Goal: Transaction & Acquisition: Obtain resource

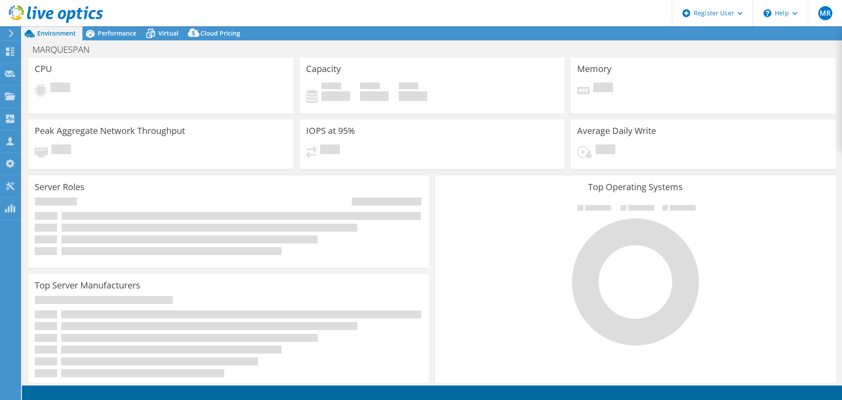
select select "USD"
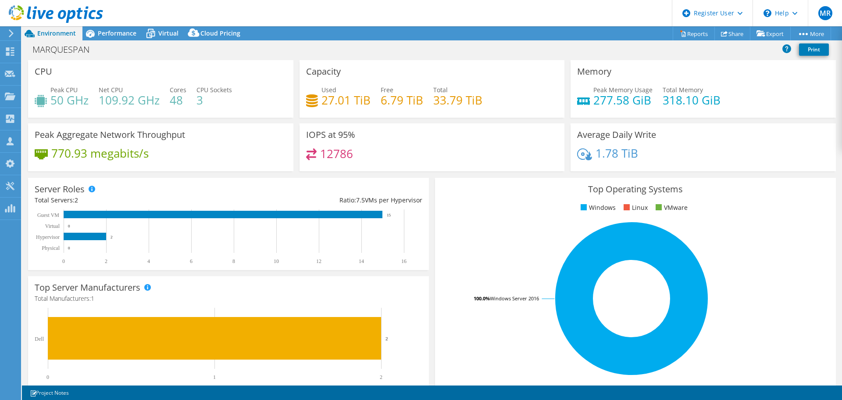
click at [128, 31] on span "Performance" at bounding box center [117, 33] width 39 height 8
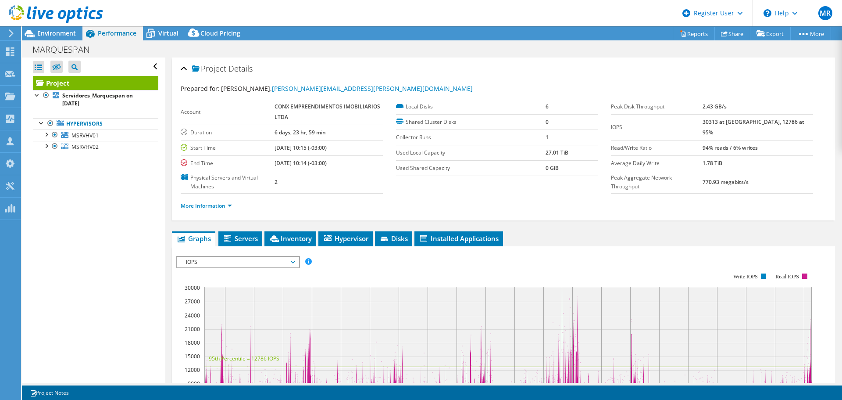
click at [66, 34] on span "Environment" at bounding box center [56, 33] width 39 height 8
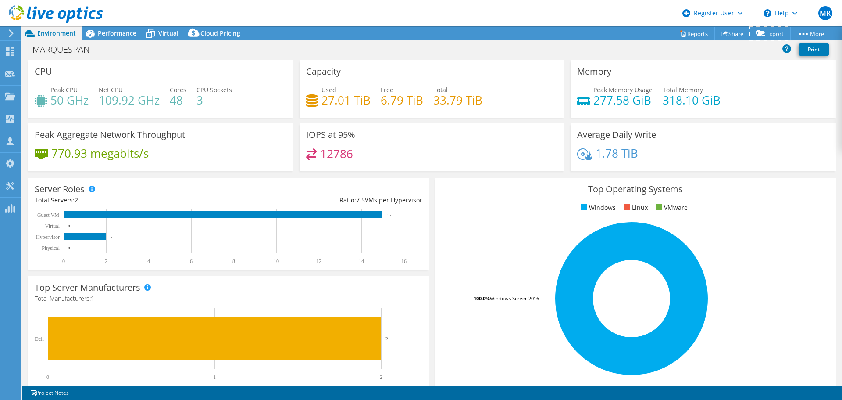
click at [765, 35] on link "Export" at bounding box center [770, 34] width 41 height 14
click at [687, 36] on link "Reports" at bounding box center [694, 34] width 42 height 14
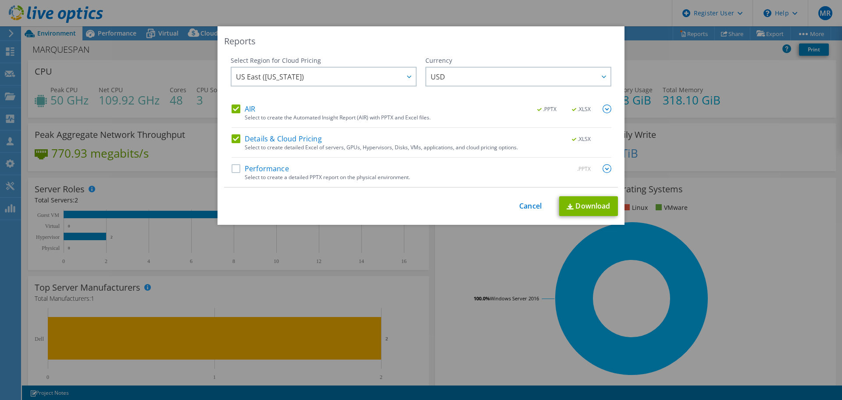
click at [311, 79] on span "US East ([US_STATE])" at bounding box center [326, 77] width 180 height 18
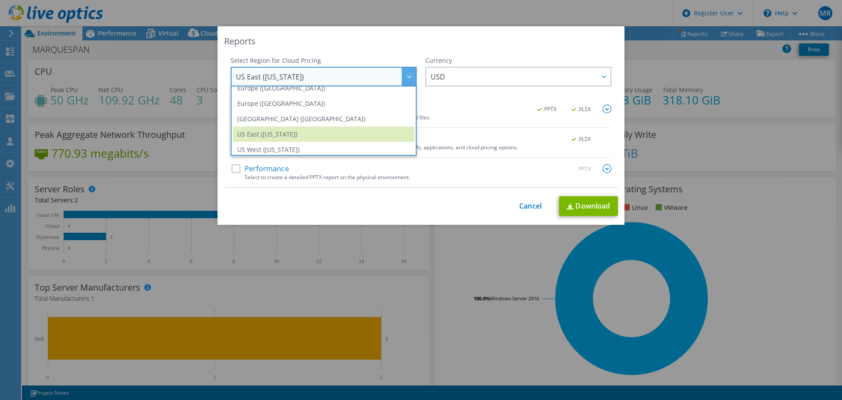
scroll to position [118, 0]
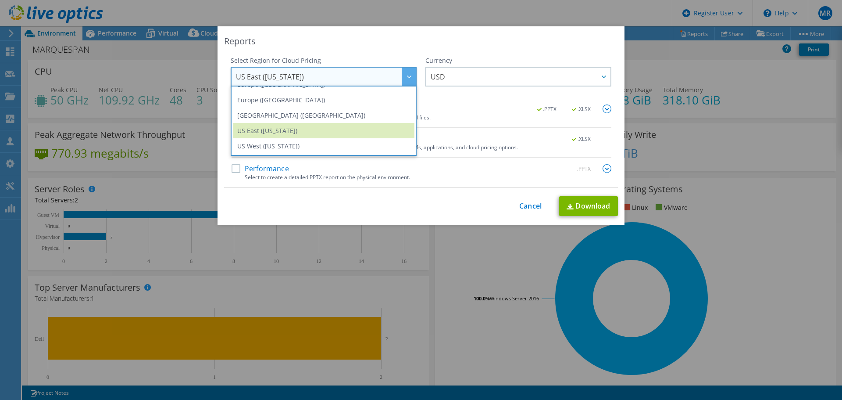
click at [290, 112] on li "[GEOGRAPHIC_DATA] ([GEOGRAPHIC_DATA])" at bounding box center [324, 114] width 182 height 15
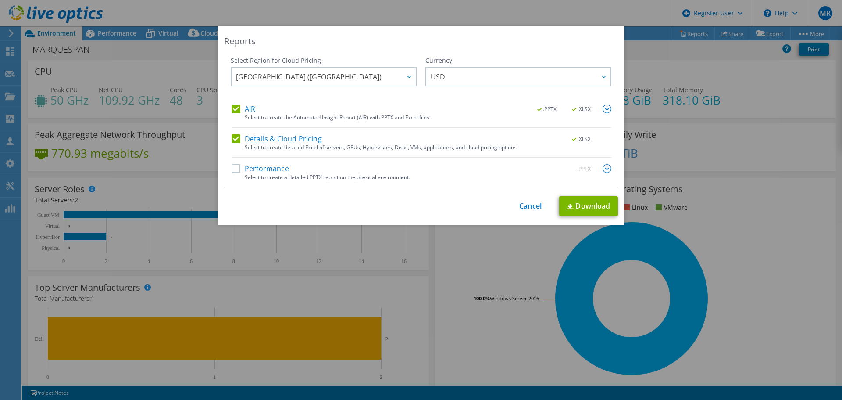
click at [436, 76] on span "USD" at bounding box center [438, 79] width 14 height 14
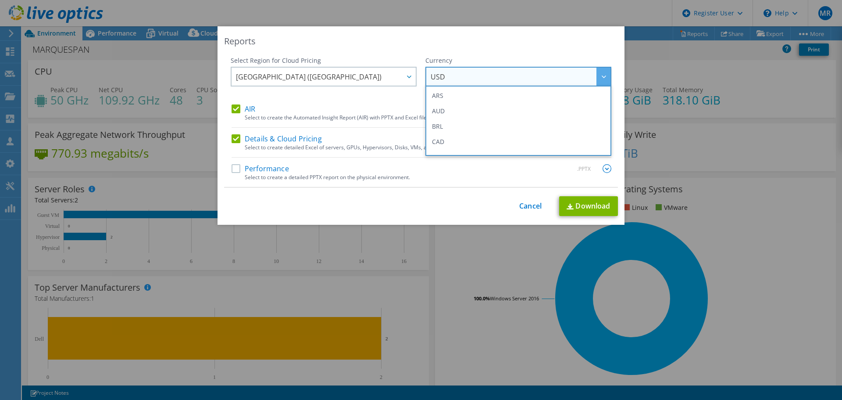
click at [440, 125] on li "BRL" at bounding box center [519, 125] width 182 height 15
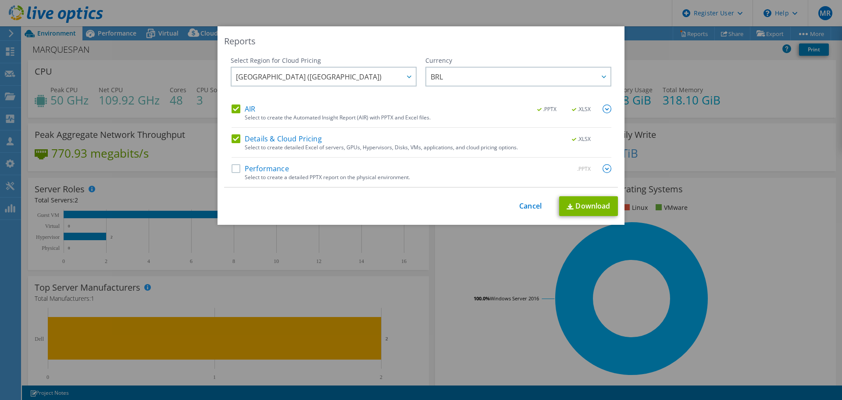
click at [235, 136] on label "Details & Cloud Pricing" at bounding box center [277, 138] width 90 height 9
click at [0, 0] on input "Details & Cloud Pricing" at bounding box center [0, 0] width 0 height 0
click at [577, 202] on link "Download" at bounding box center [588, 206] width 59 height 20
click at [232, 168] on label "Performance" at bounding box center [260, 168] width 57 height 9
click at [0, 0] on input "Performance" at bounding box center [0, 0] width 0 height 0
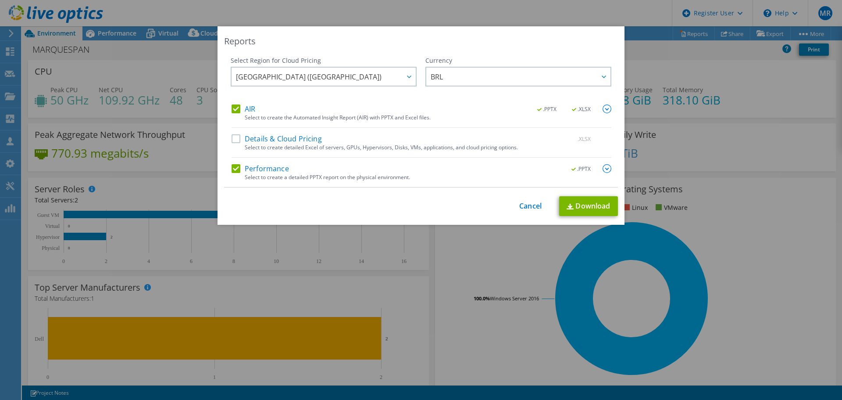
click at [232, 112] on label "AIR" at bounding box center [244, 108] width 24 height 9
click at [0, 0] on input "AIR" at bounding box center [0, 0] width 0 height 0
click at [575, 207] on link "Download" at bounding box center [588, 206] width 59 height 20
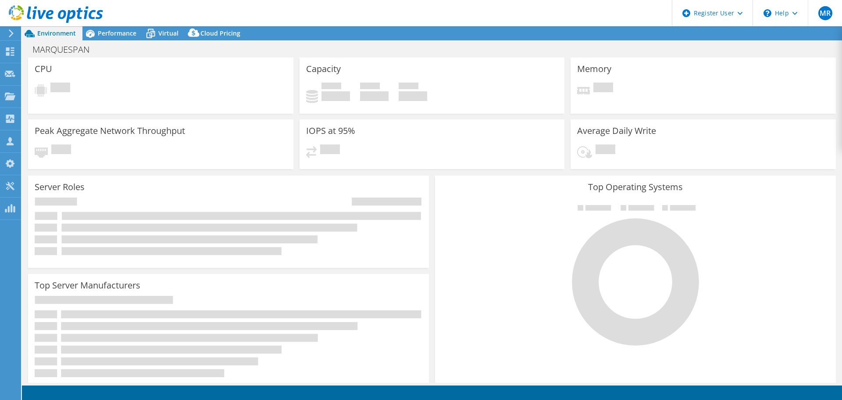
select select "SouthAmerica"
select select "BRL"
